Goal: Information Seeking & Learning: Learn about a topic

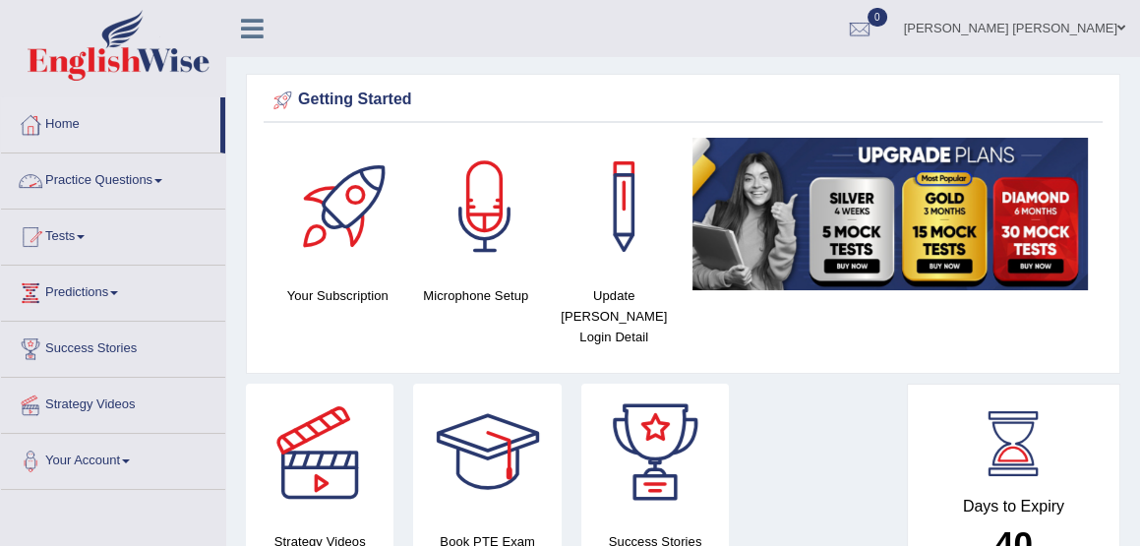
click at [110, 183] on link "Practice Questions" at bounding box center [113, 177] width 224 height 49
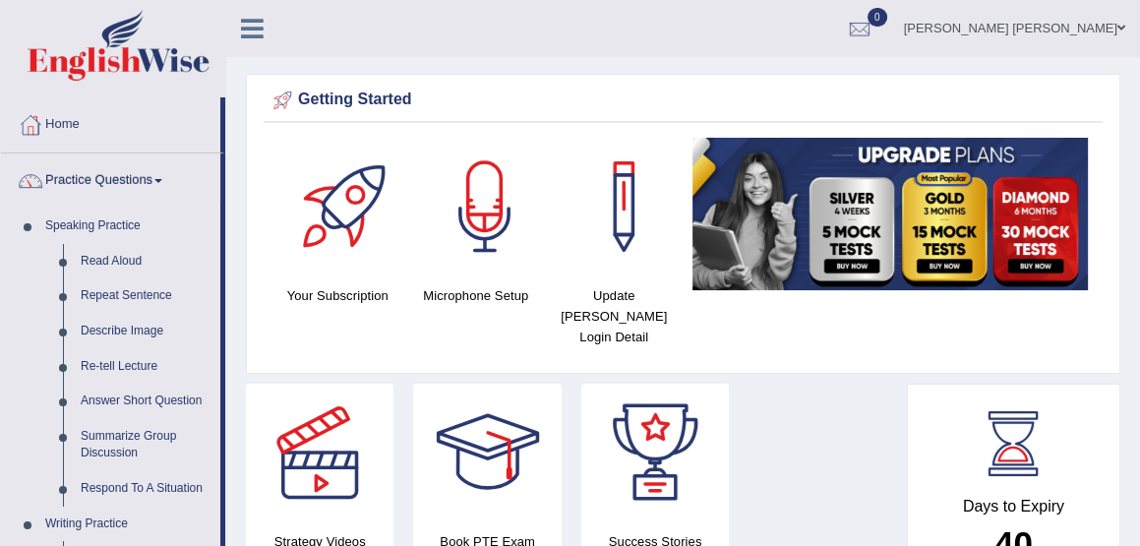
click at [618, 224] on div at bounding box center [624, 207] width 138 height 138
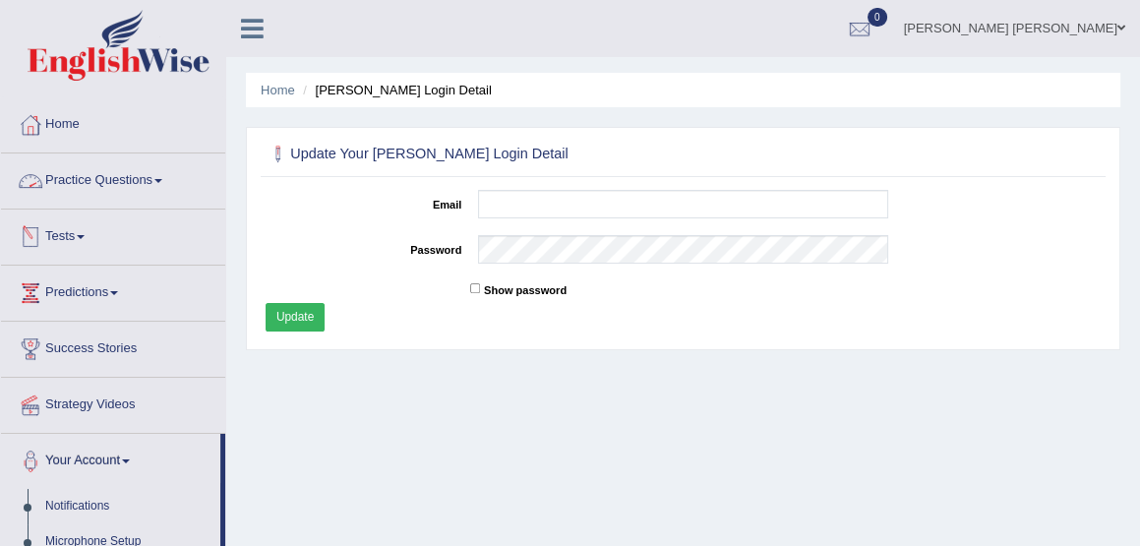
click at [101, 186] on link "Practice Questions" at bounding box center [113, 177] width 224 height 49
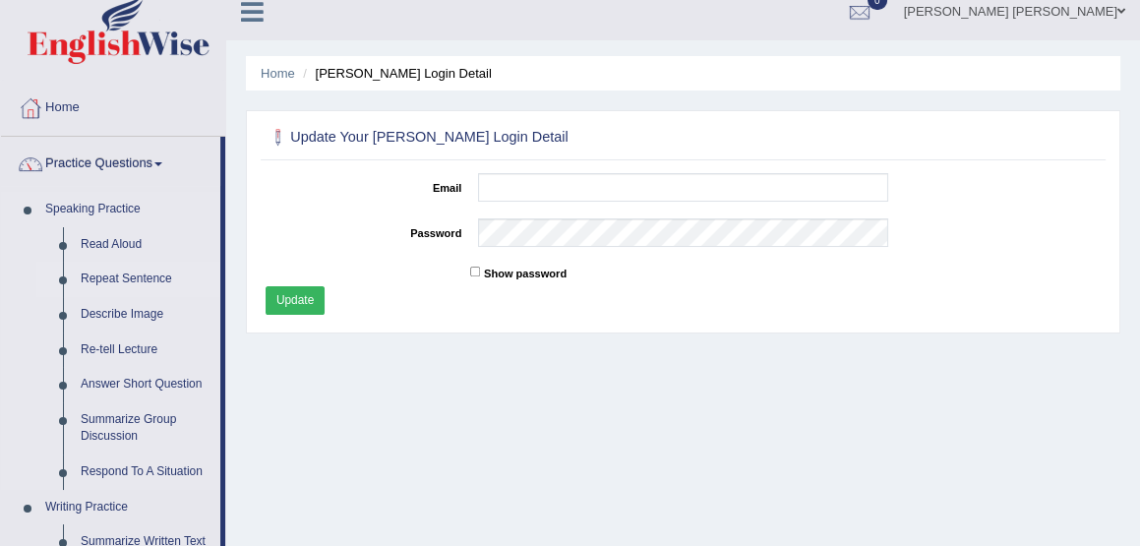
scroll to position [26, 0]
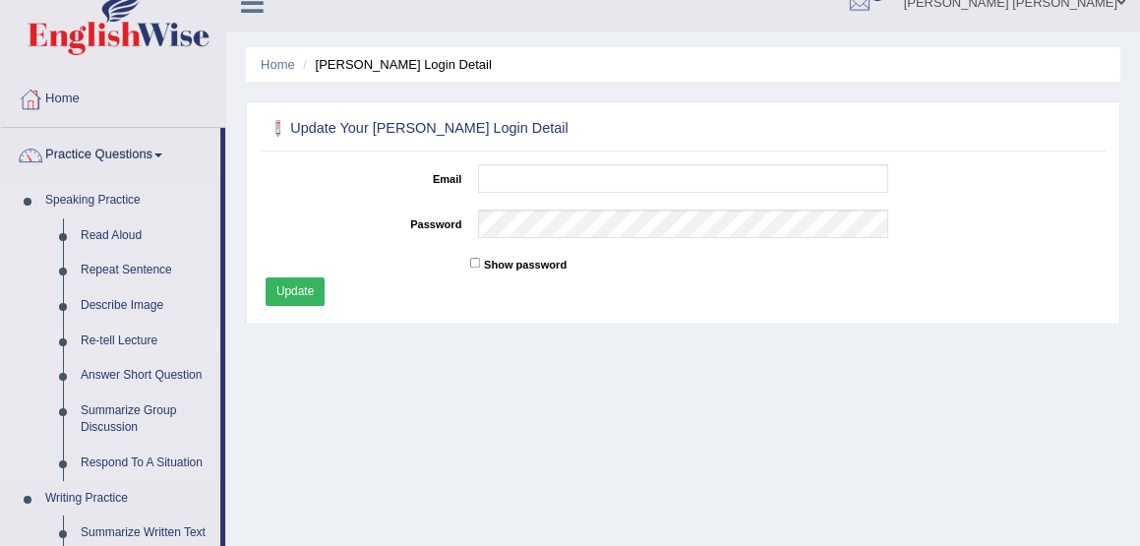
click at [115, 341] on link "Re-tell Lecture" at bounding box center [146, 341] width 149 height 35
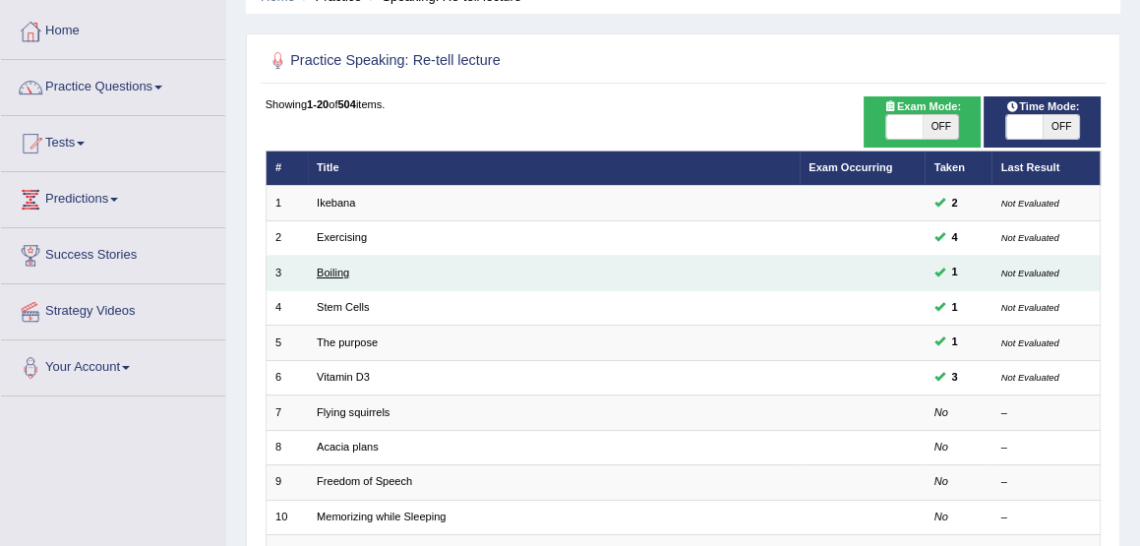
scroll to position [94, 0]
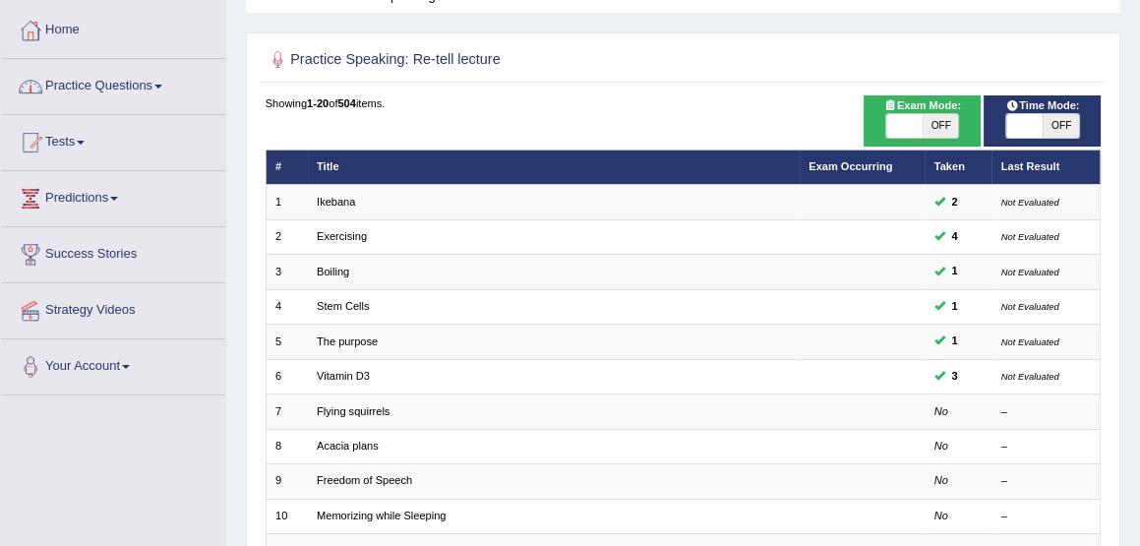
click at [68, 27] on link "Home" at bounding box center [113, 27] width 224 height 49
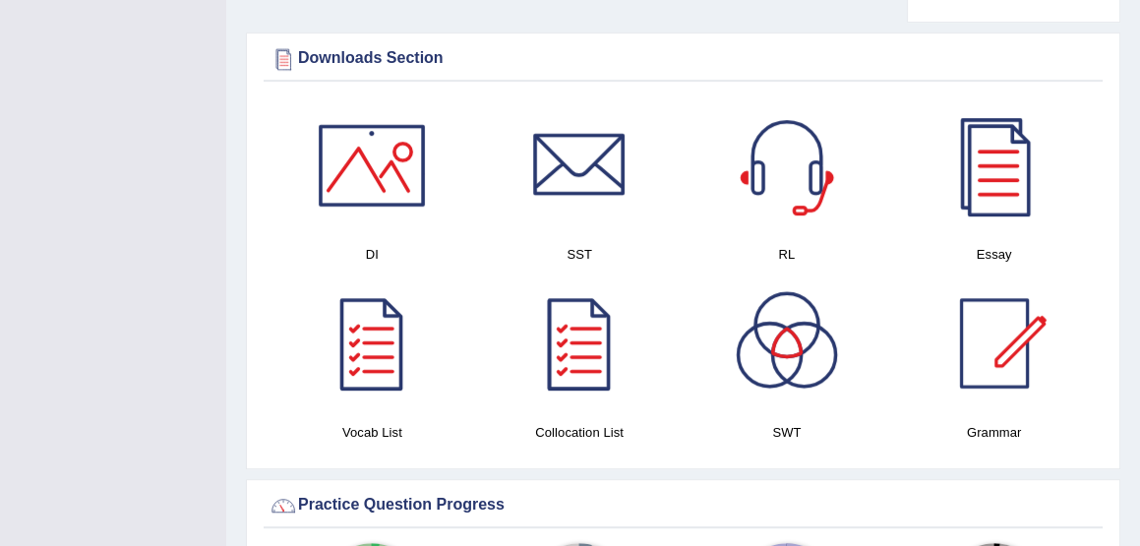
scroll to position [1003, 0]
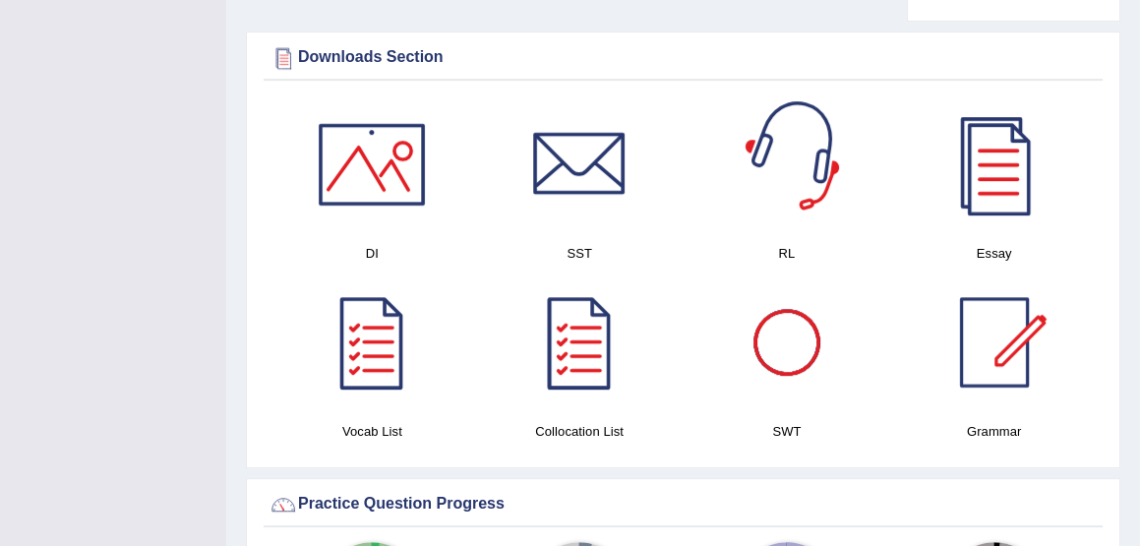
click at [801, 166] on div at bounding box center [787, 164] width 138 height 138
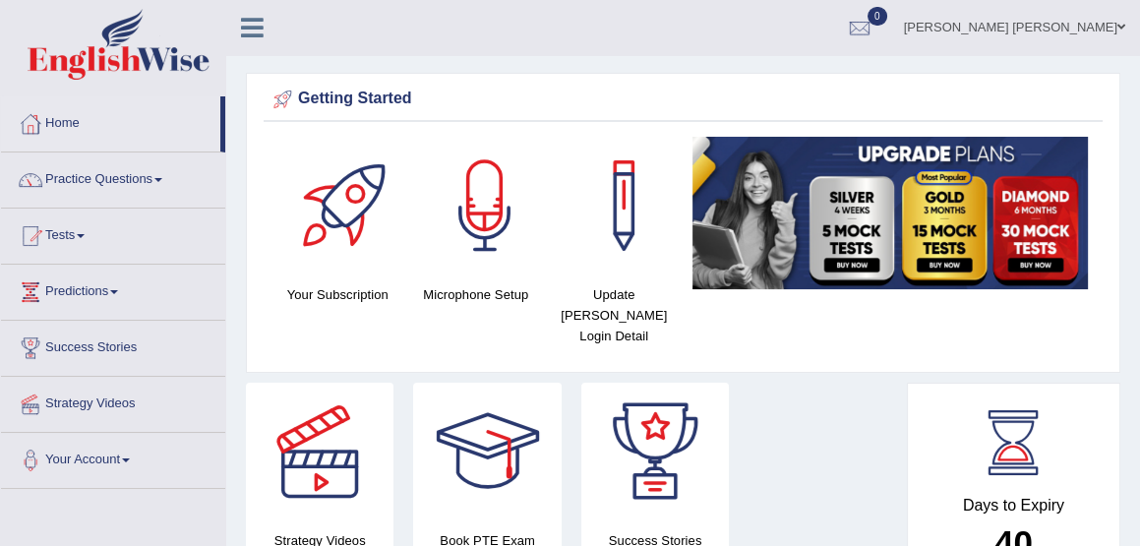
scroll to position [0, 0]
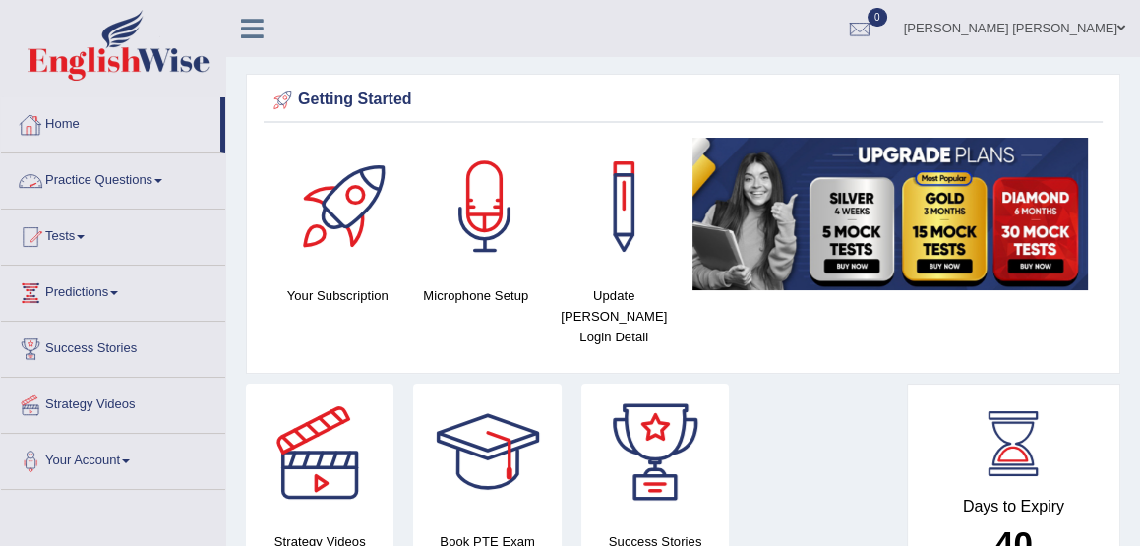
click at [122, 189] on link "Practice Questions" at bounding box center [113, 177] width 224 height 49
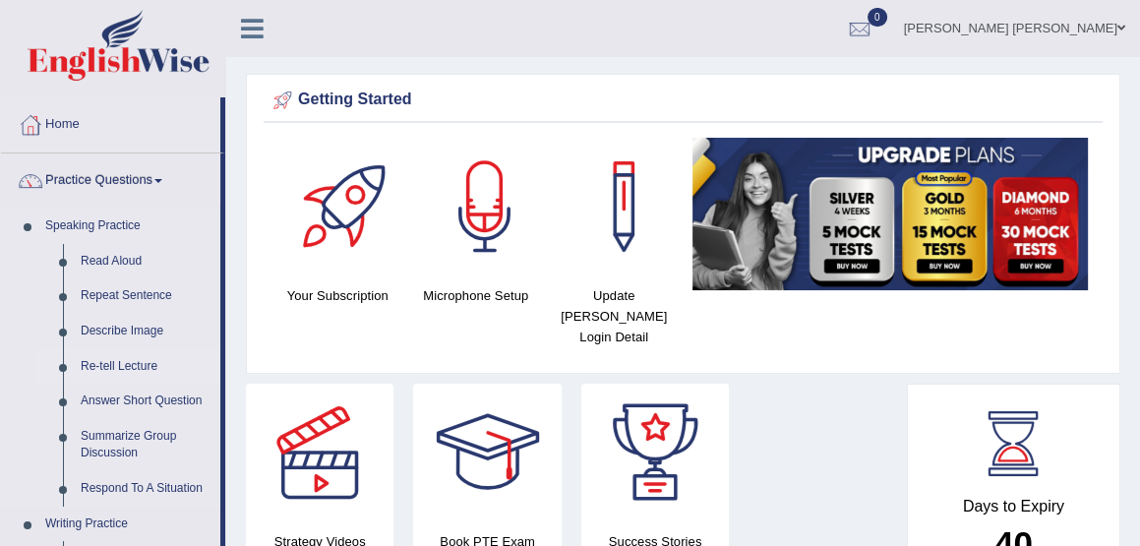
click at [131, 365] on link "Re-tell Lecture" at bounding box center [146, 366] width 149 height 35
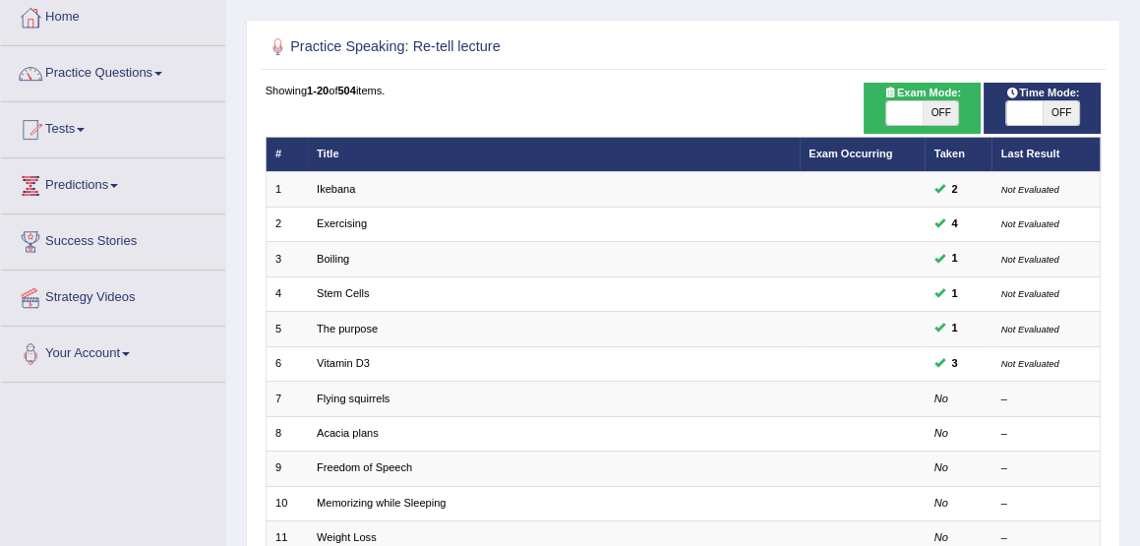
scroll to position [112, 0]
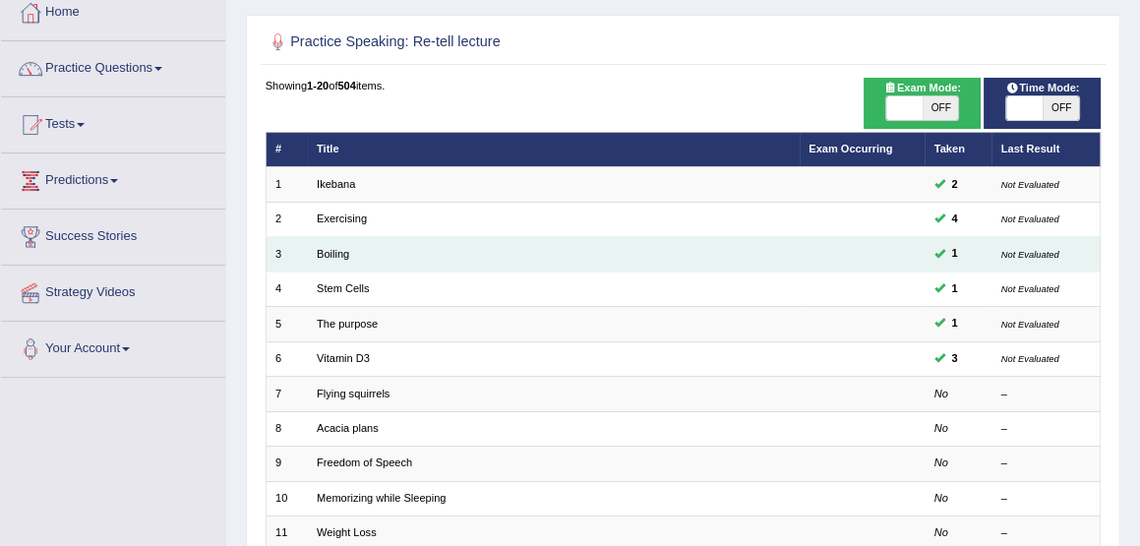
click at [394, 255] on td "Boiling" at bounding box center [554, 254] width 492 height 34
click at [325, 256] on link "Boiling" at bounding box center [333, 254] width 32 height 12
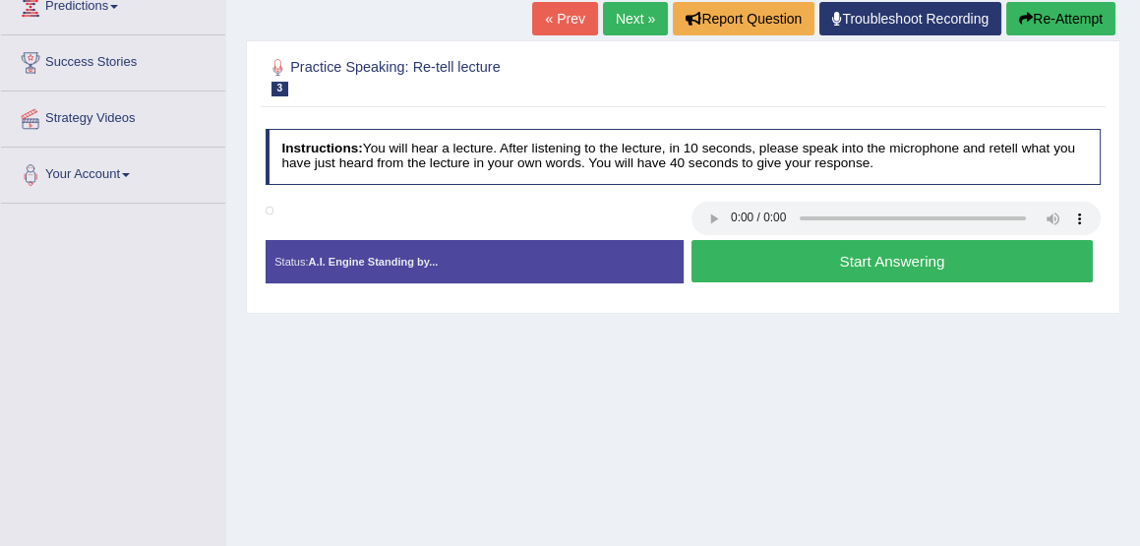
scroll to position [287, 0]
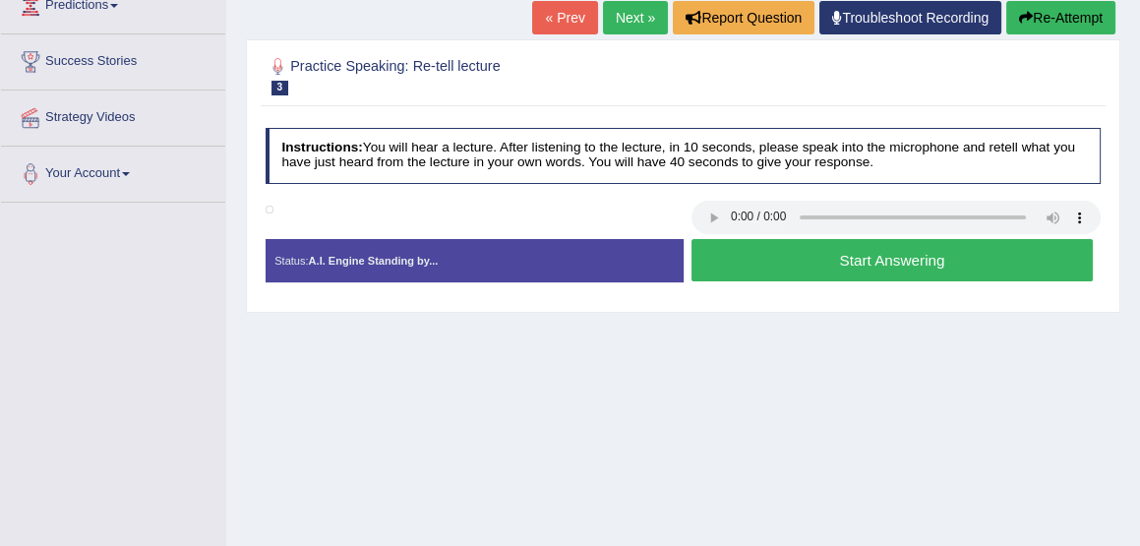
click at [866, 259] on button "Start Answering" at bounding box center [892, 260] width 401 height 42
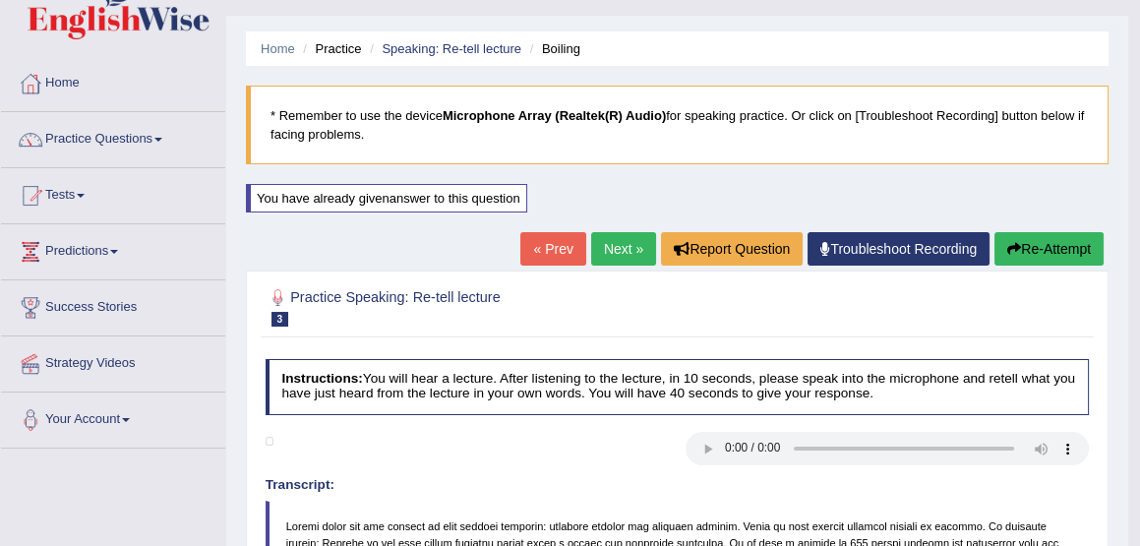
scroll to position [0, 0]
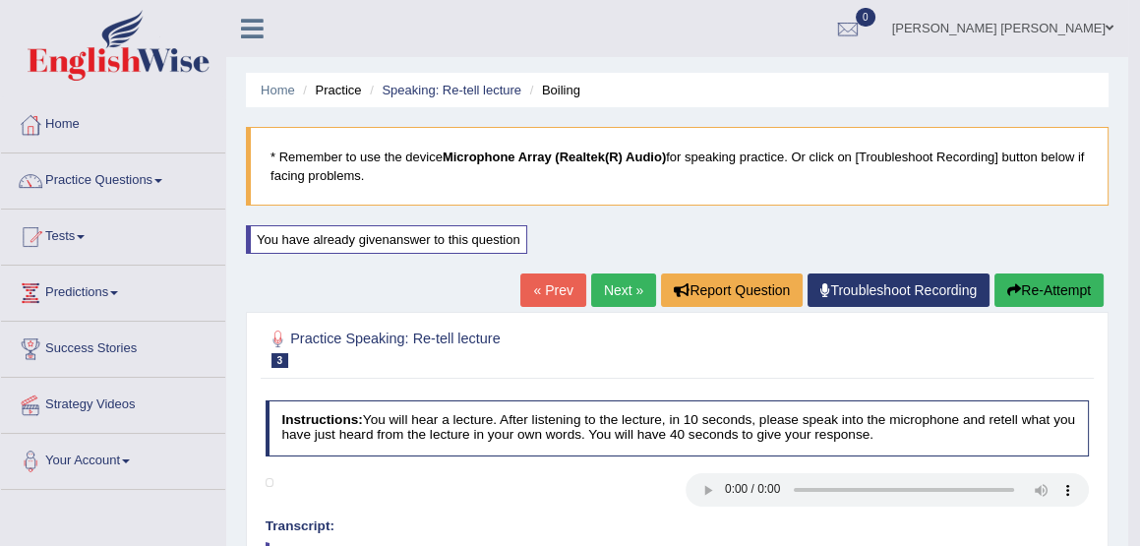
click at [617, 284] on link "Next »" at bounding box center [623, 289] width 65 height 33
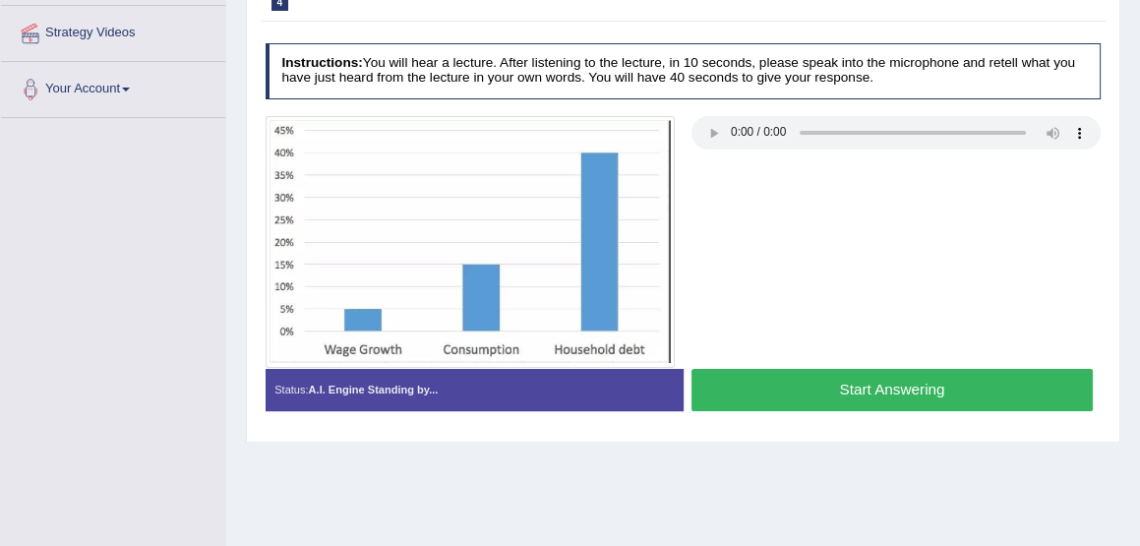
scroll to position [375, 0]
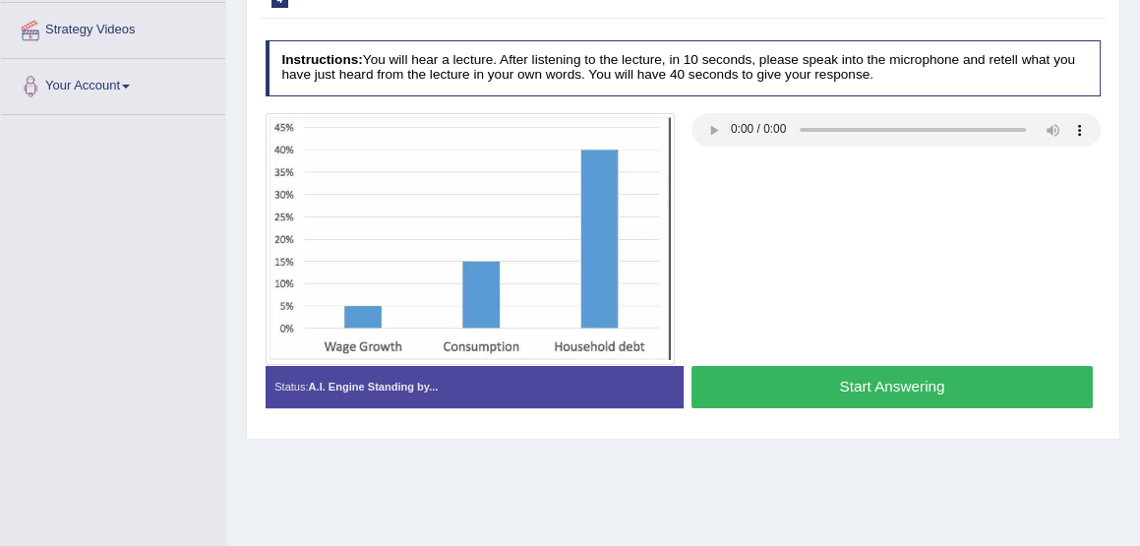
click at [860, 385] on button "Start Answering" at bounding box center [892, 387] width 401 height 42
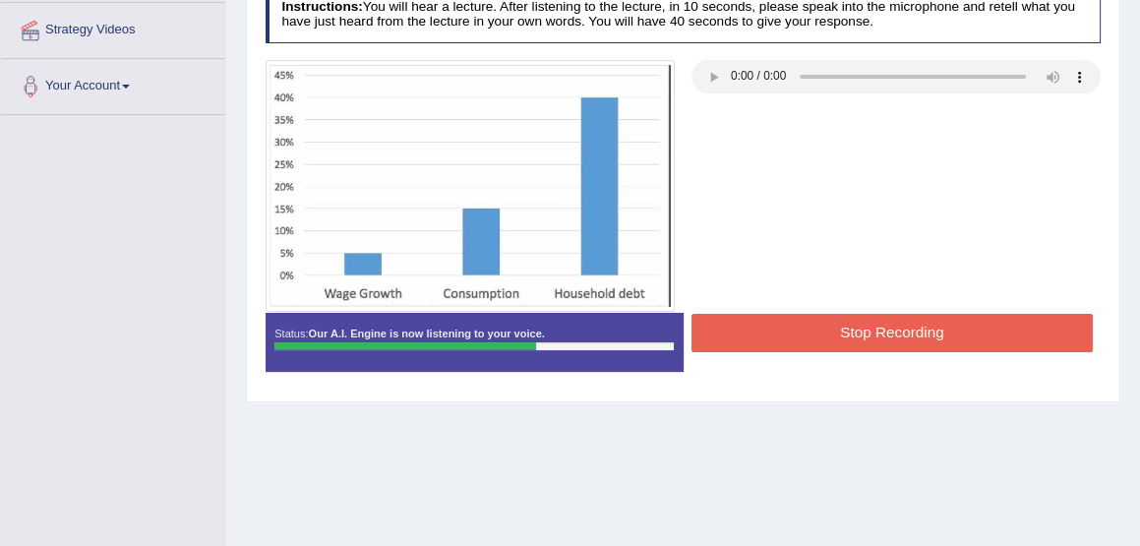
click at [859, 352] on button "Stop Recording" at bounding box center [892, 333] width 401 height 38
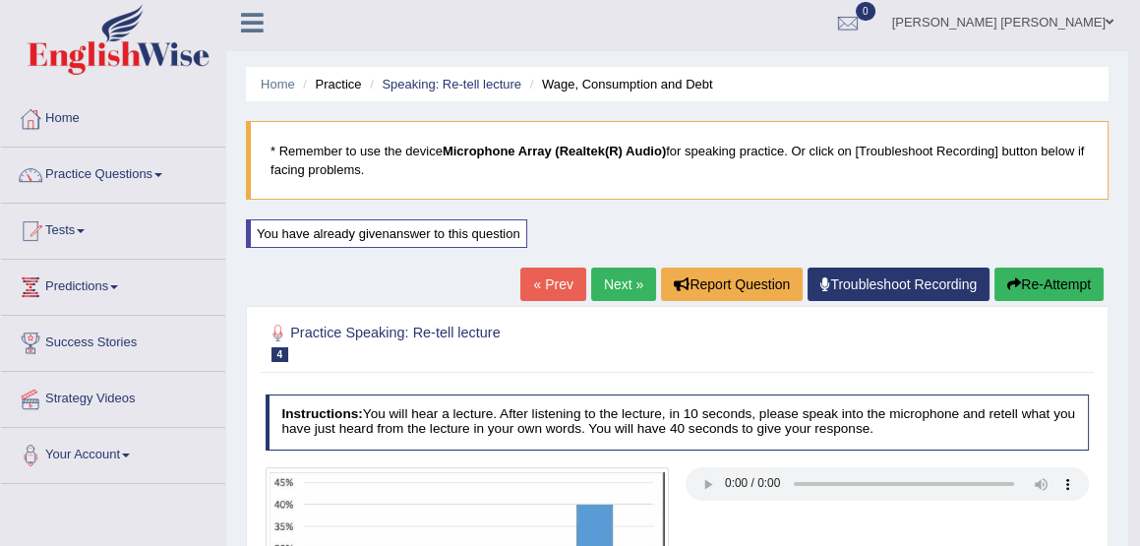
scroll to position [0, 0]
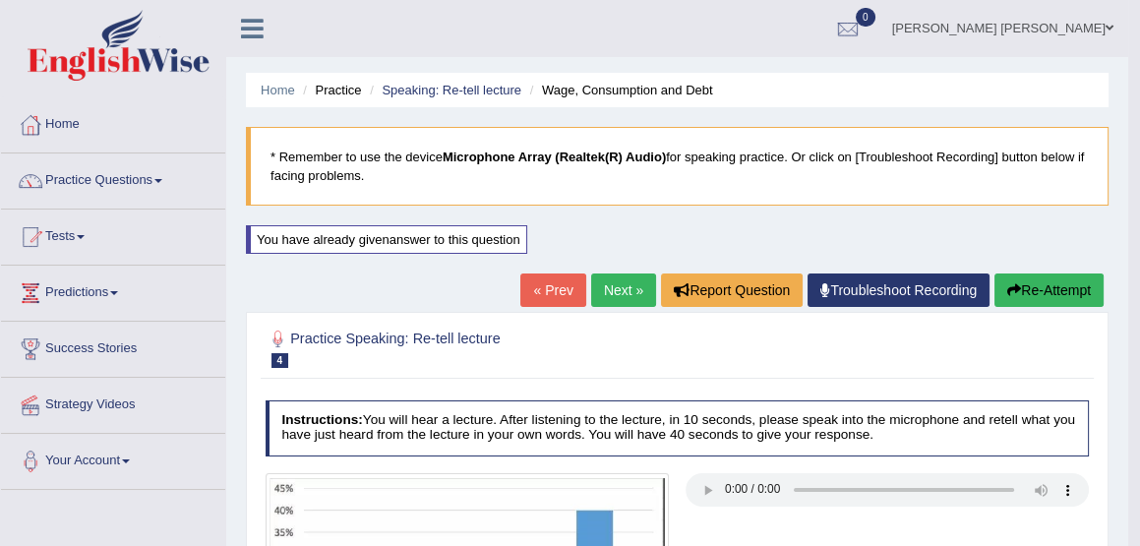
click at [592, 286] on link "Next »" at bounding box center [623, 289] width 65 height 33
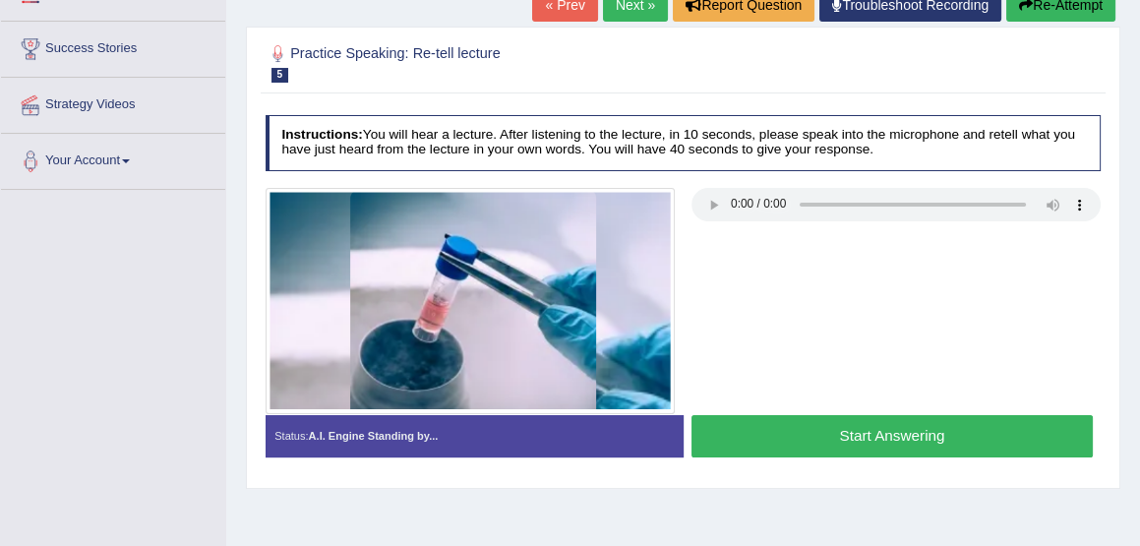
scroll to position [302, 0]
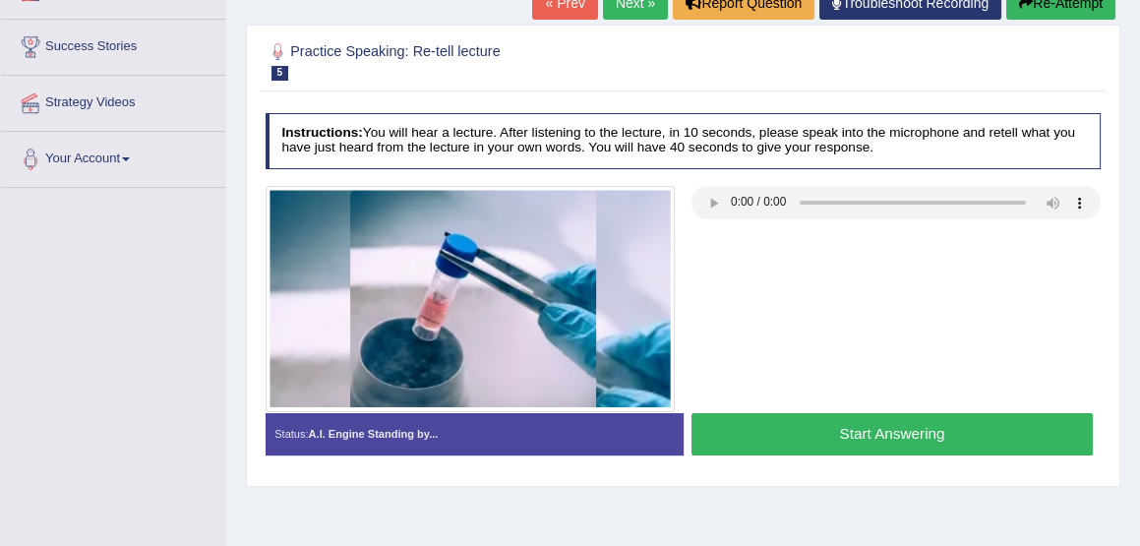
click at [866, 433] on button "Start Answering" at bounding box center [892, 434] width 401 height 42
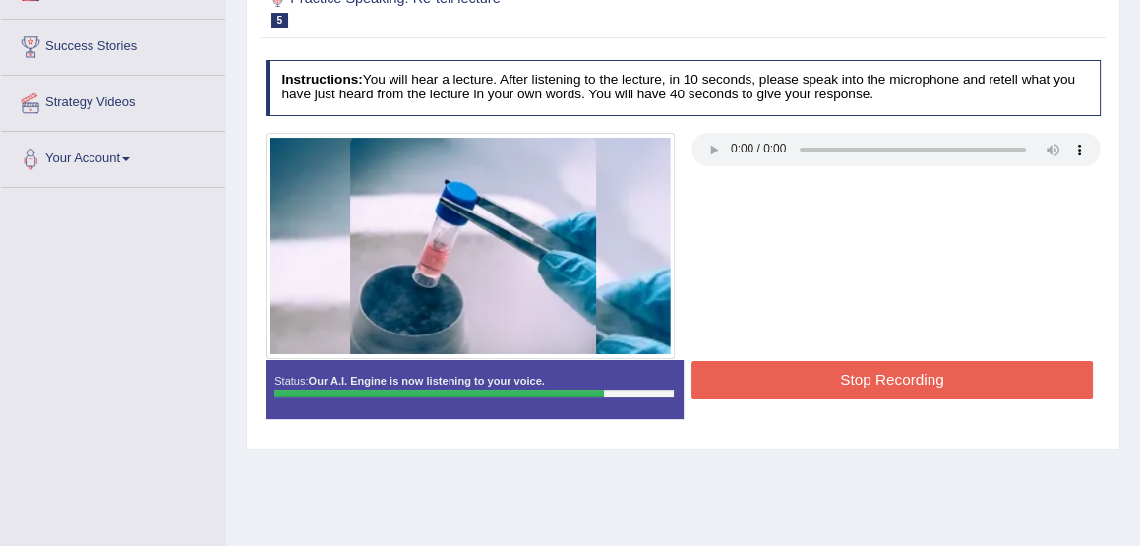
click at [866, 399] on button "Stop Recording" at bounding box center [892, 380] width 401 height 38
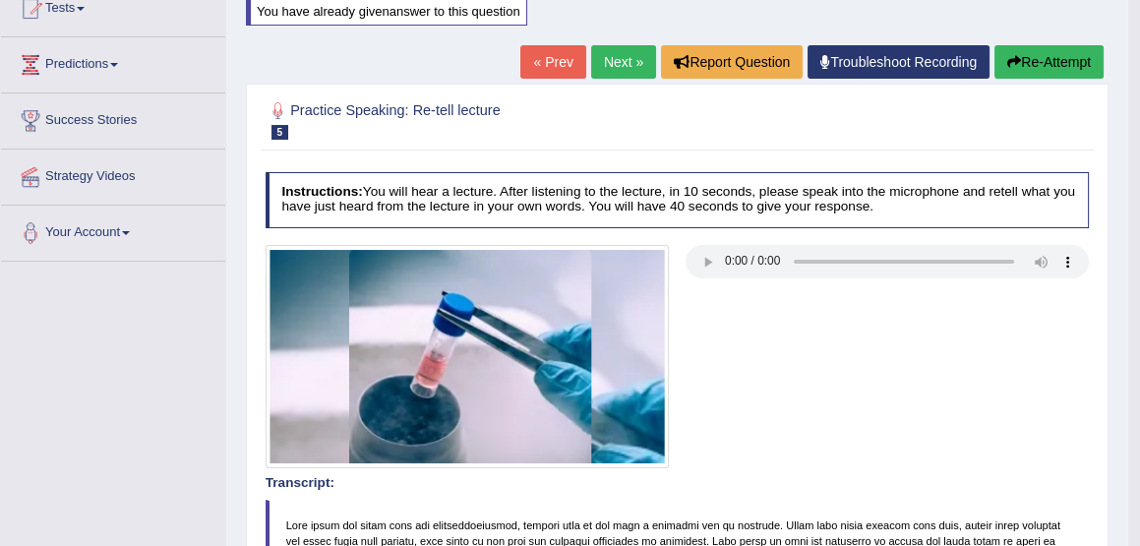
scroll to position [0, 0]
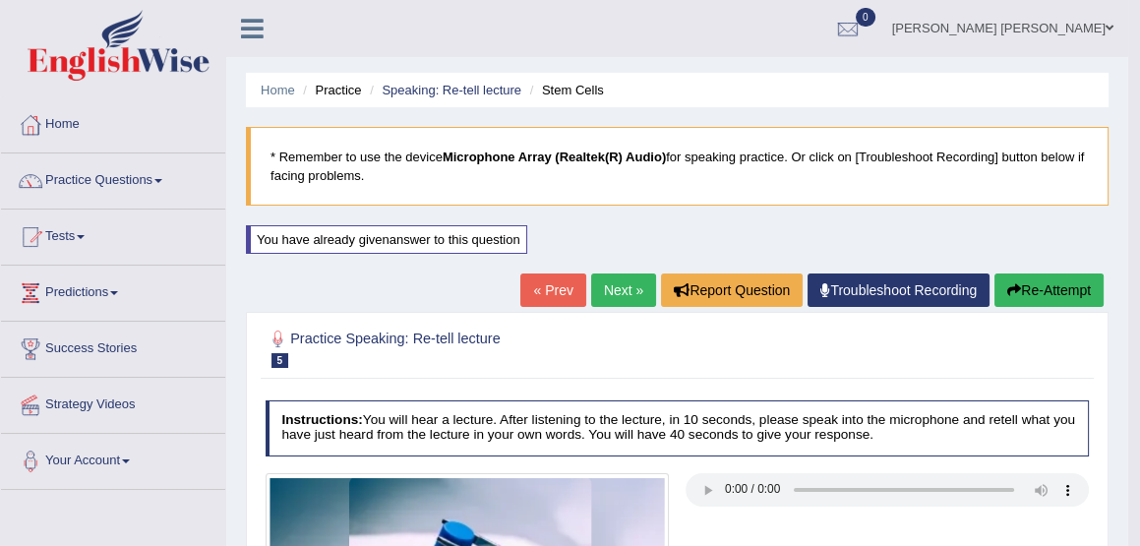
click at [611, 282] on link "Next »" at bounding box center [623, 289] width 65 height 33
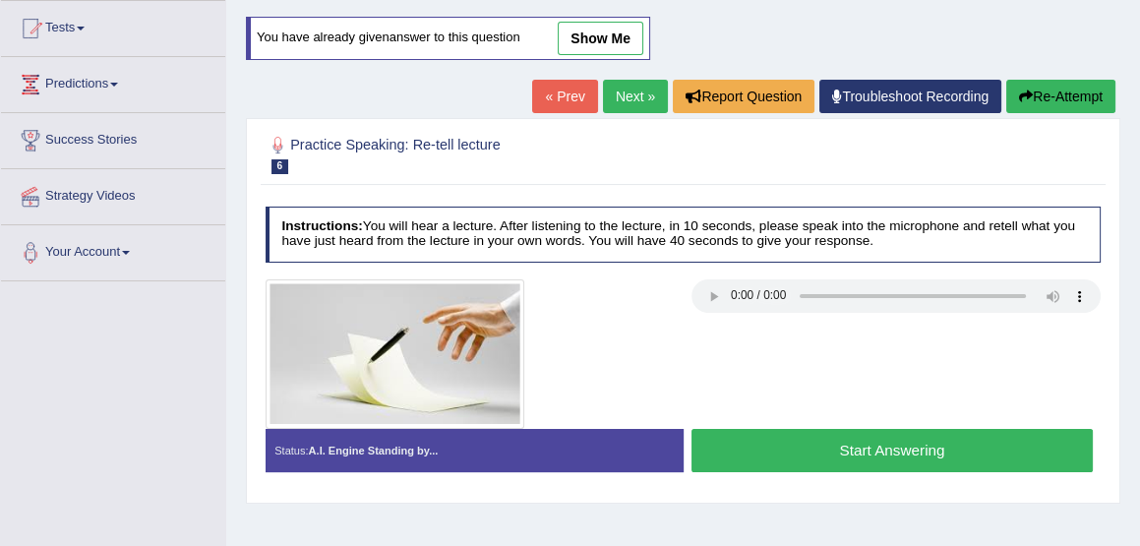
scroll to position [210, 0]
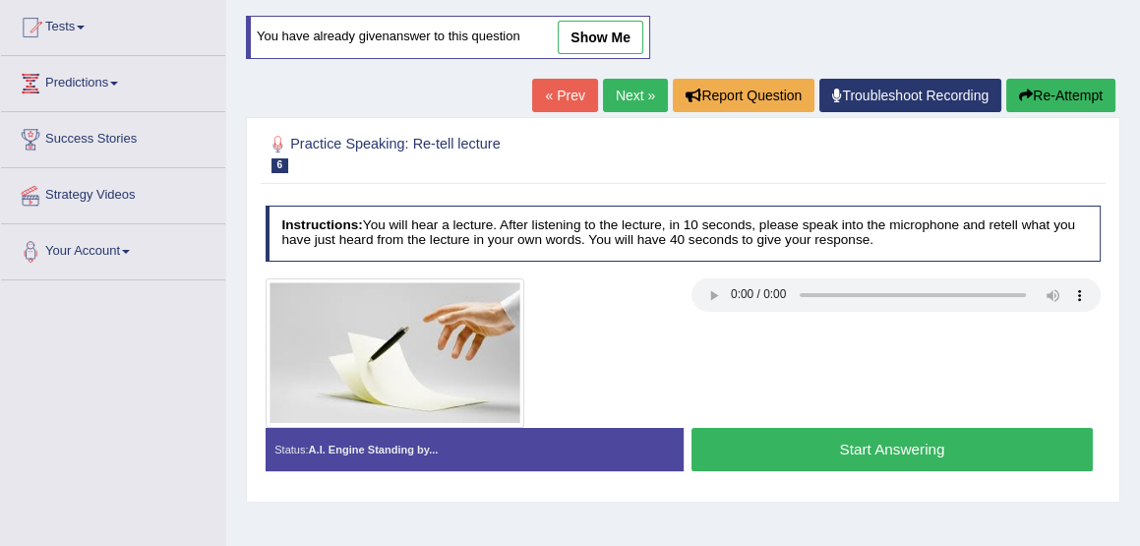
click at [870, 447] on button "Start Answering" at bounding box center [892, 449] width 401 height 42
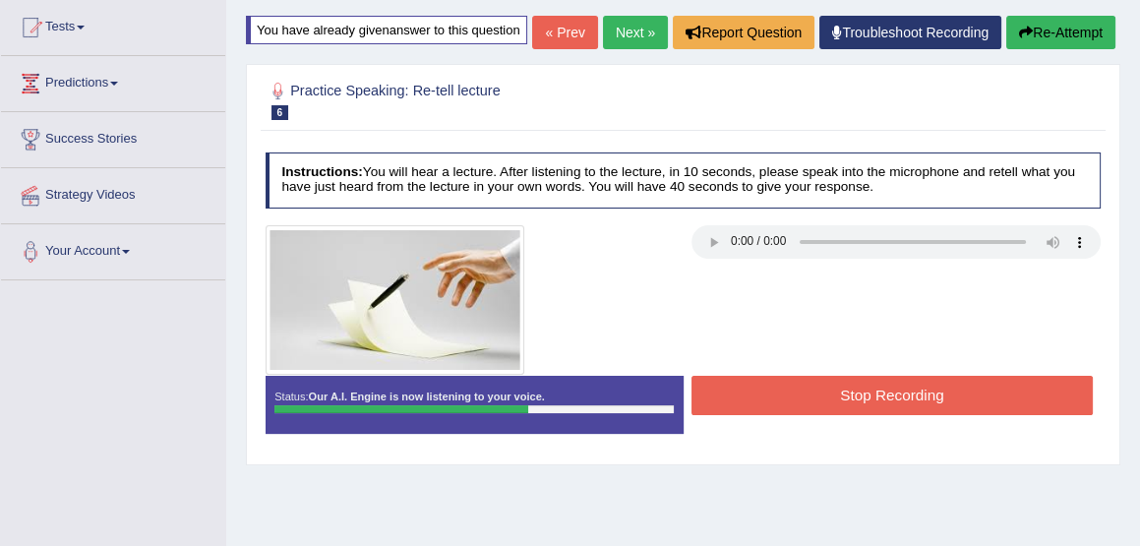
click at [870, 414] on button "Stop Recording" at bounding box center [892, 395] width 401 height 38
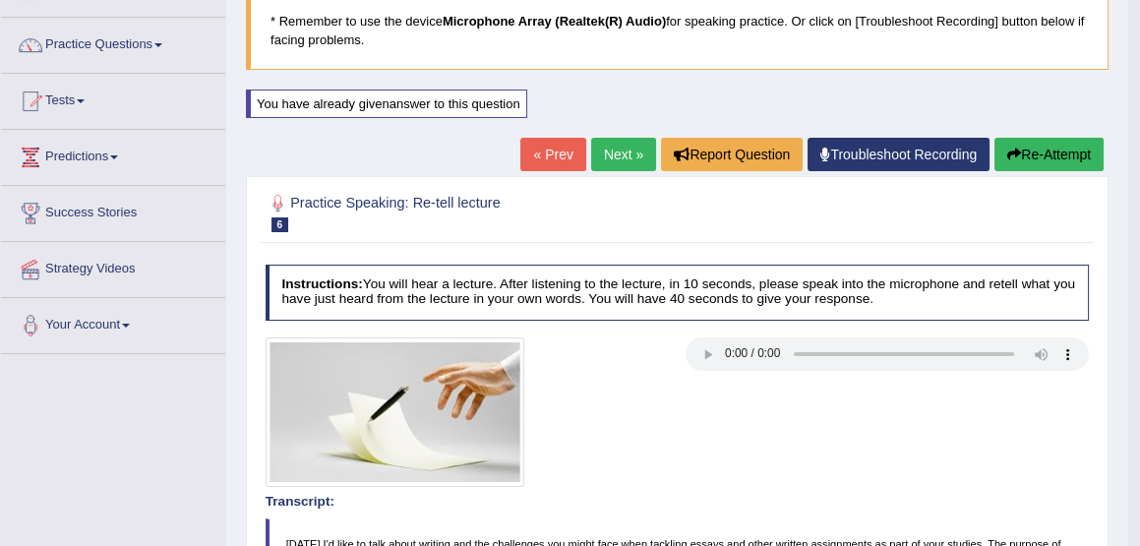
scroll to position [116, 0]
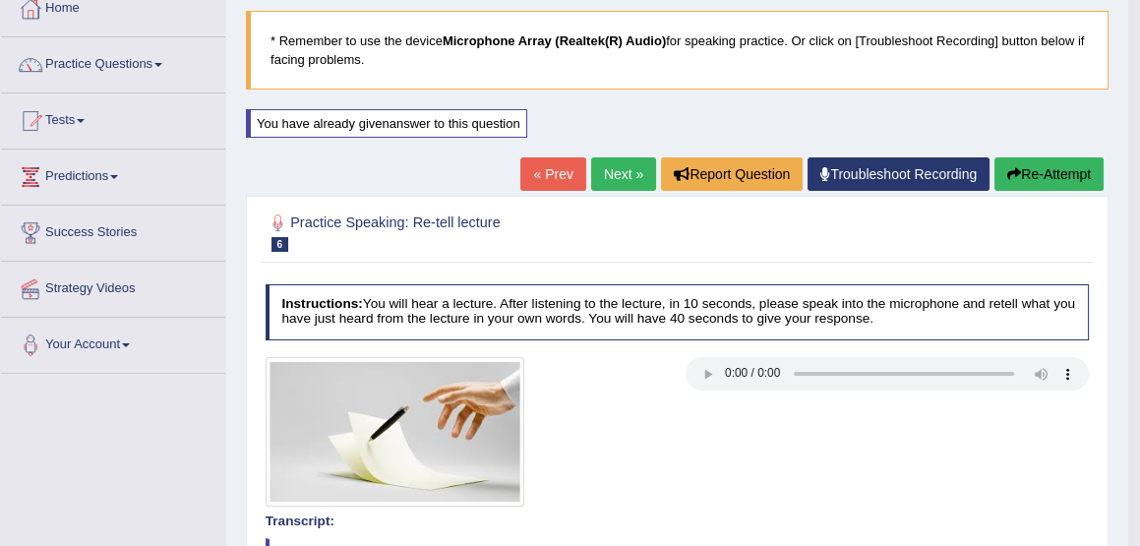
click at [608, 176] on link "Next »" at bounding box center [623, 173] width 65 height 33
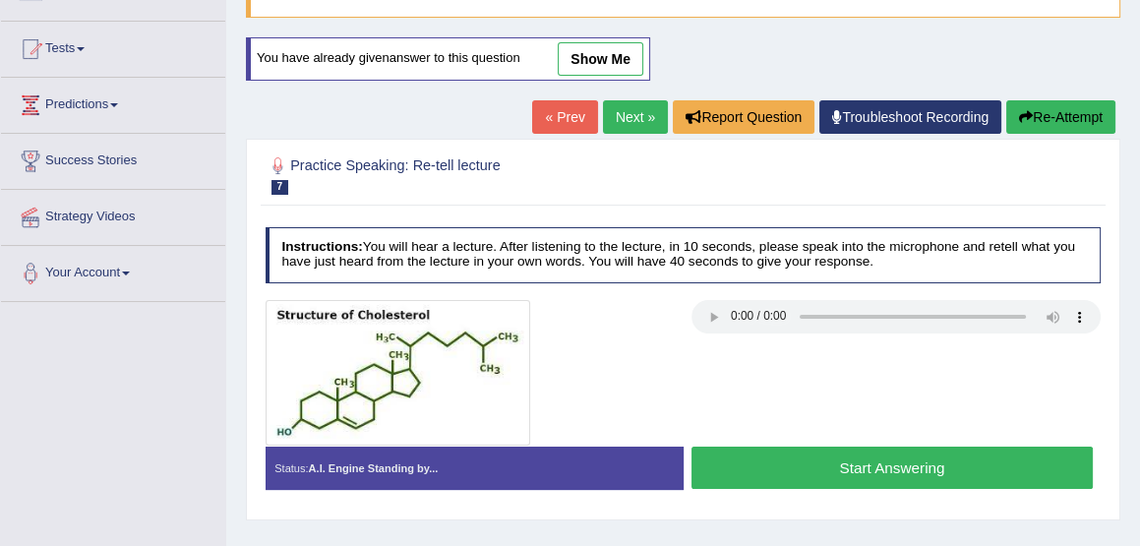
scroll to position [189, 0]
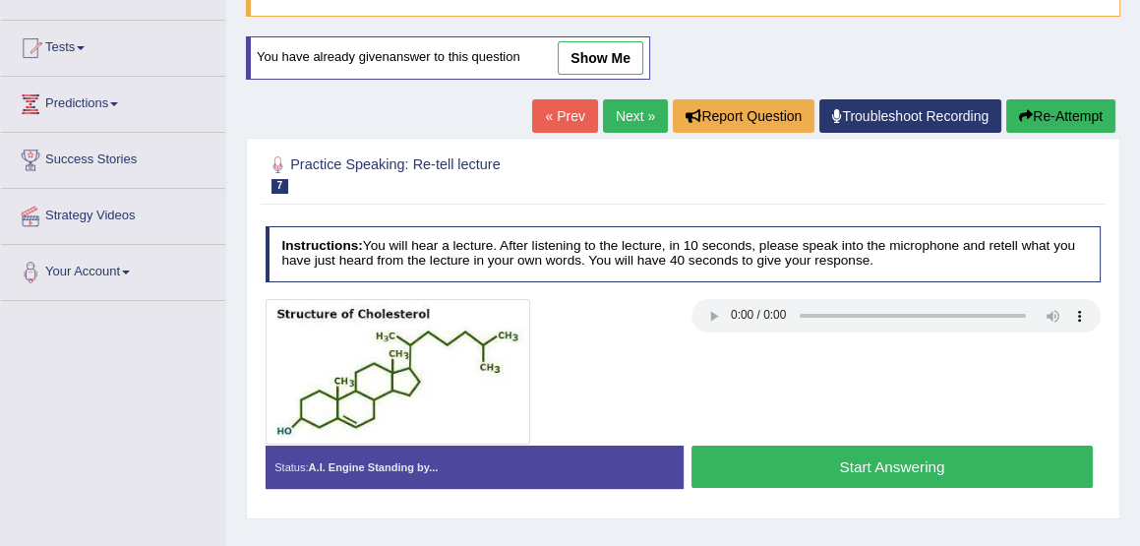
click at [856, 467] on button "Start Answering" at bounding box center [892, 467] width 401 height 42
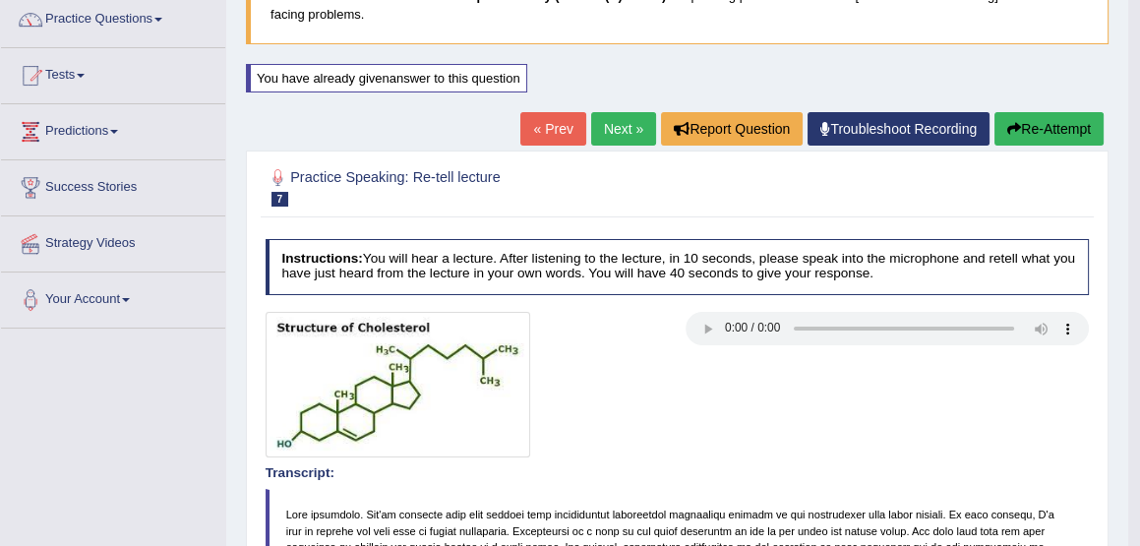
scroll to position [0, 0]
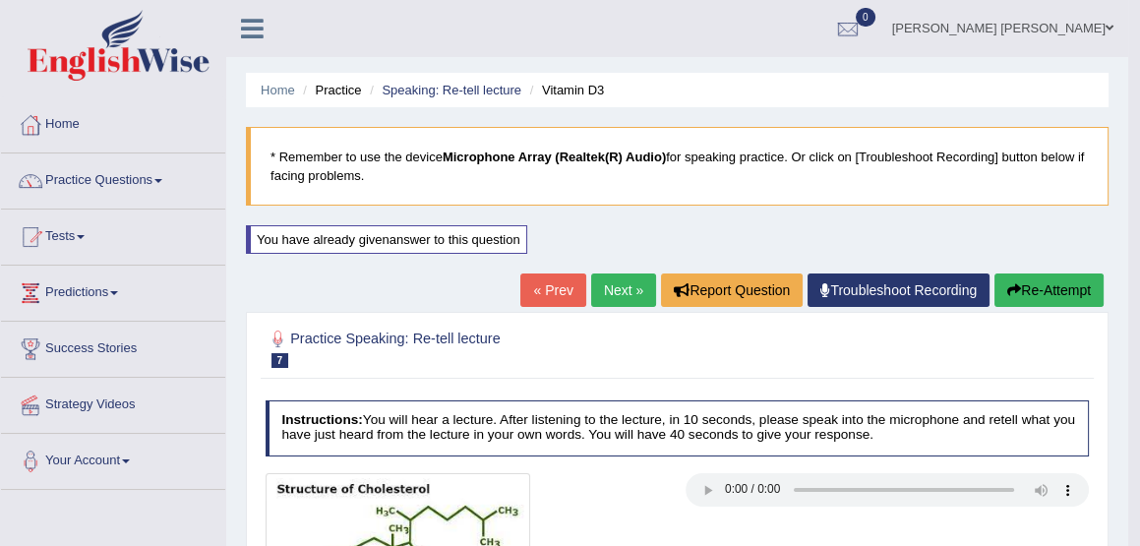
click at [613, 294] on link "Next »" at bounding box center [623, 289] width 65 height 33
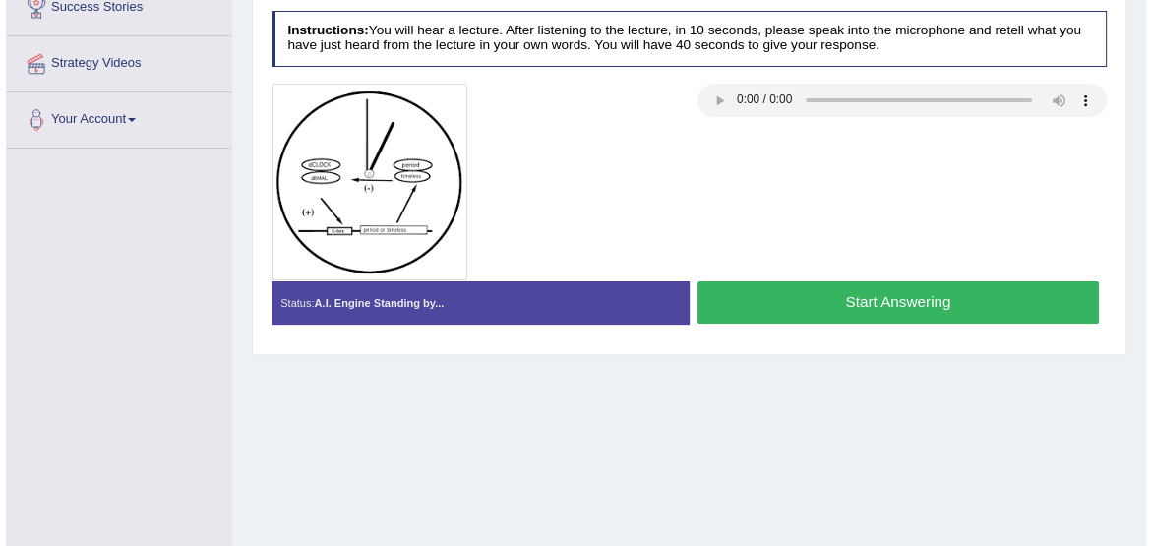
scroll to position [340, 0]
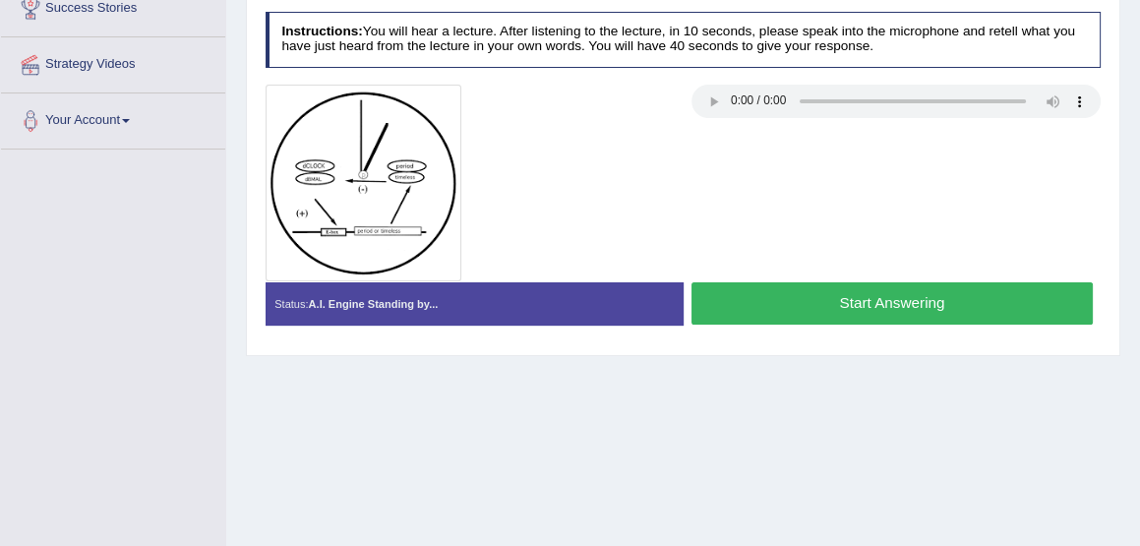
click at [866, 296] on button "Start Answering" at bounding box center [892, 303] width 401 height 42
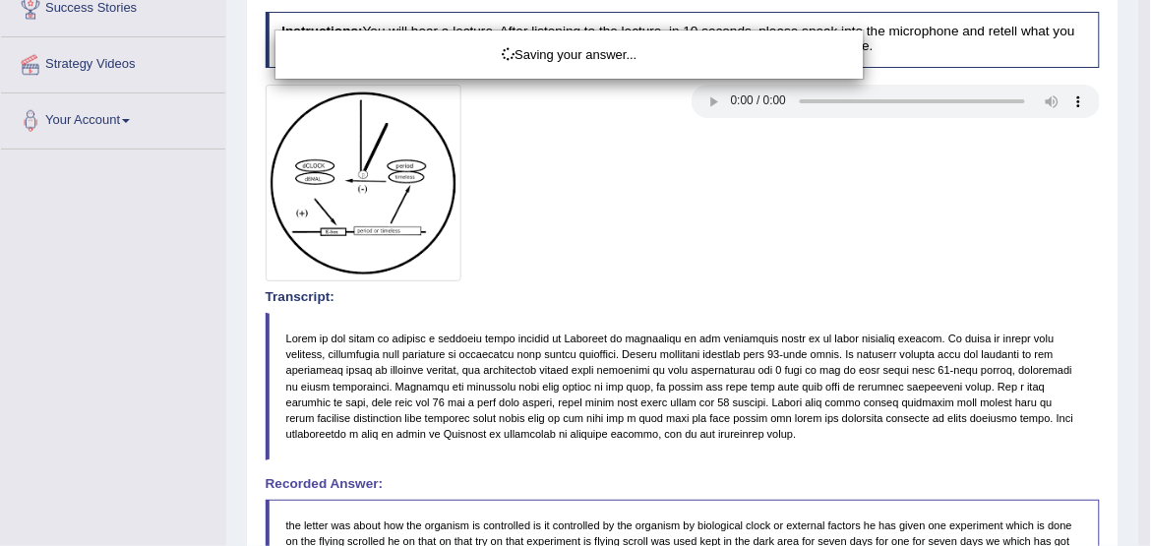
click at [866, 296] on div "Saving your answer..." at bounding box center [575, 273] width 1151 height 546
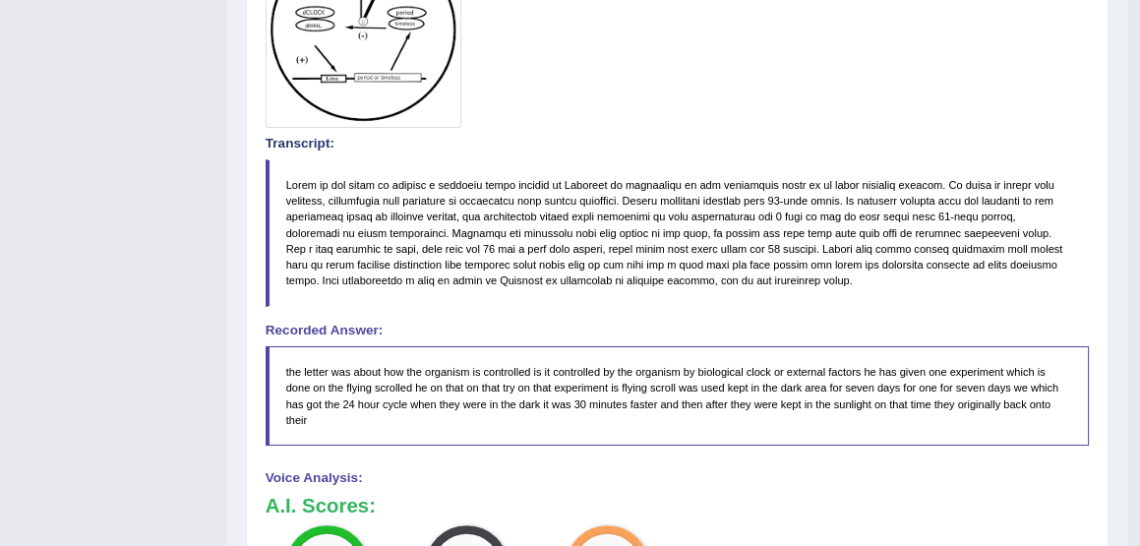
scroll to position [491, 0]
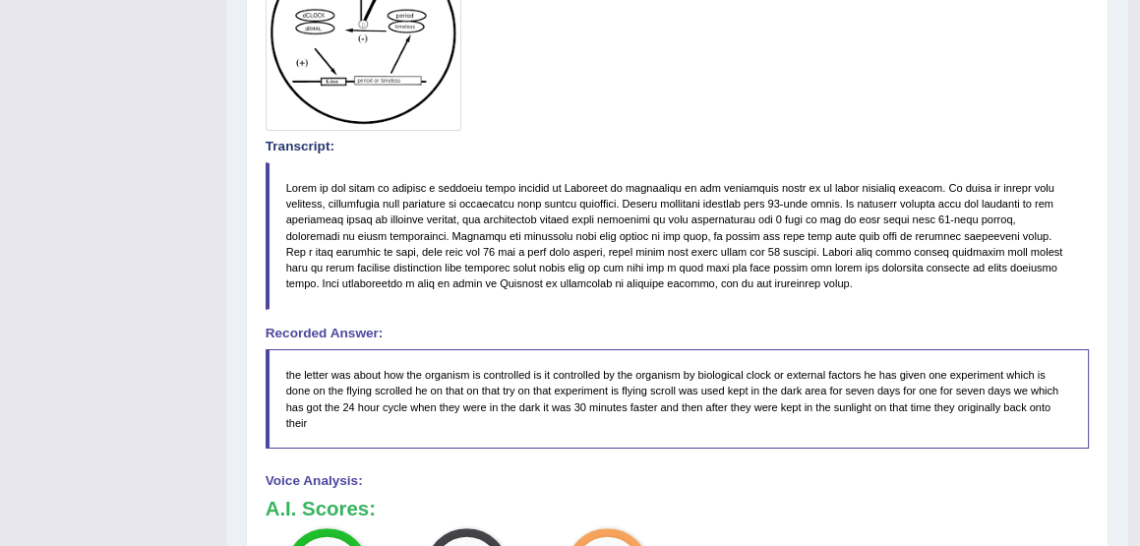
click at [596, 187] on blockquote at bounding box center [678, 236] width 824 height 148
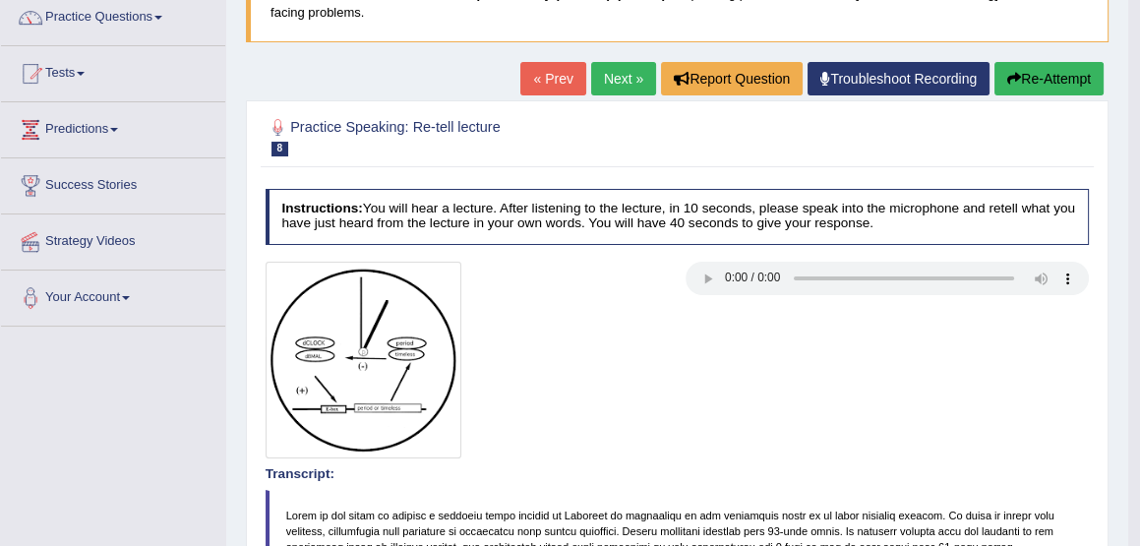
scroll to position [163, 0]
click at [605, 69] on link "Next »" at bounding box center [623, 78] width 65 height 33
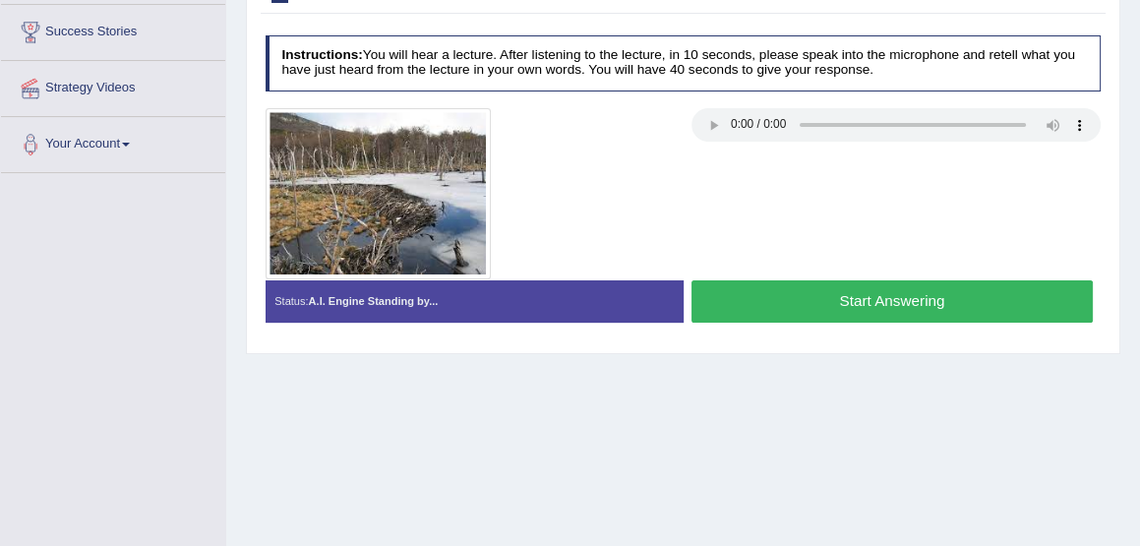
scroll to position [318, 0]
